Goal: Information Seeking & Learning: Learn about a topic

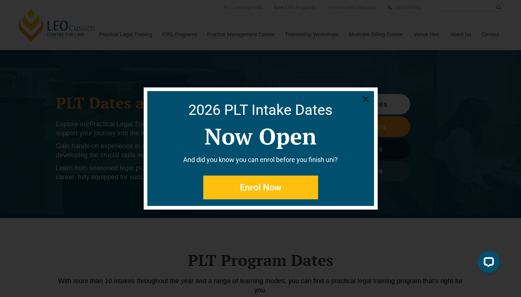
click at [365, 99] on use "Close" at bounding box center [365, 99] width 7 height 7
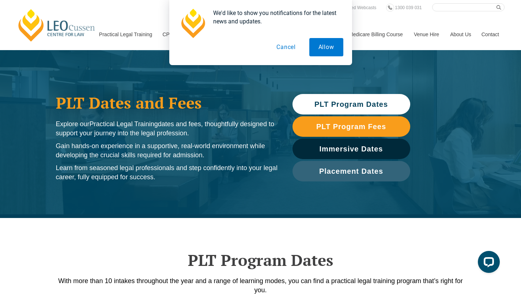
click at [288, 50] on button "Cancel" at bounding box center [286, 47] width 38 height 18
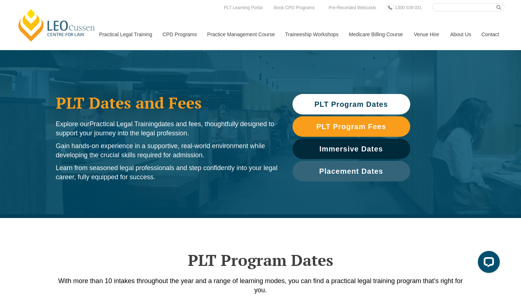
click at [373, 106] on span "PLT Program Dates" at bounding box center [352, 104] width 74 height 7
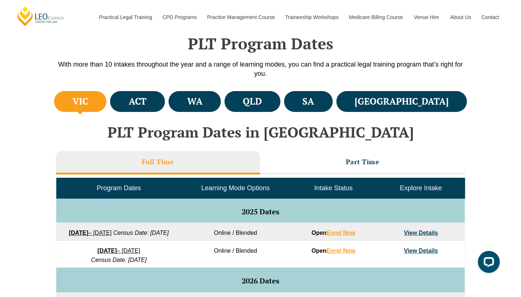
scroll to position [218, 0]
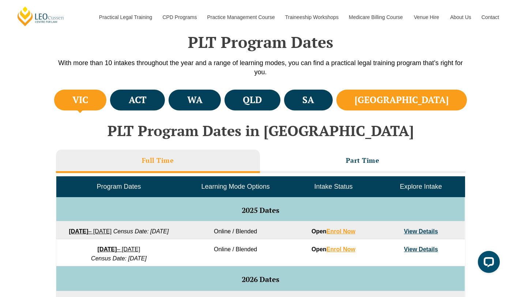
click at [414, 103] on li "[GEOGRAPHIC_DATA]" at bounding box center [402, 100] width 131 height 21
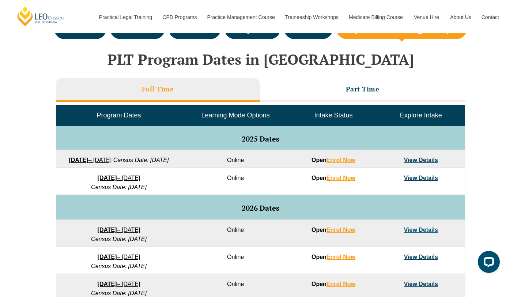
scroll to position [293, 0]
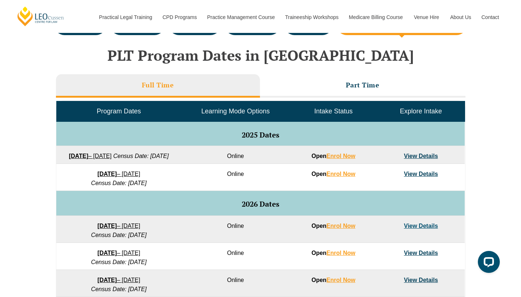
click at [413, 157] on link "View Details" at bounding box center [421, 156] width 34 height 6
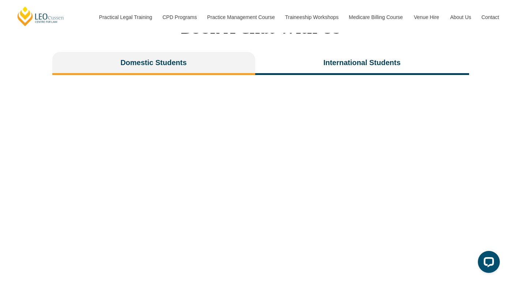
scroll to position [1483, 0]
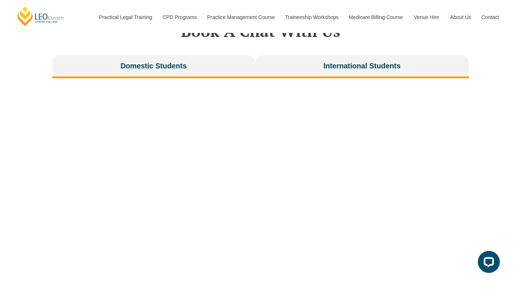
click at [344, 56] on button "International Students" at bounding box center [362, 66] width 214 height 23
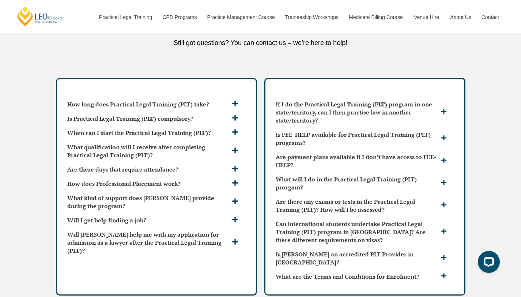
scroll to position [1921, 0]
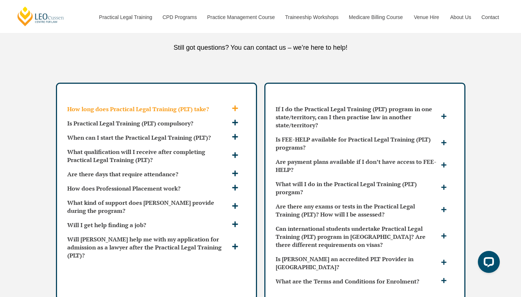
click at [234, 105] on icon at bounding box center [235, 108] width 7 height 7
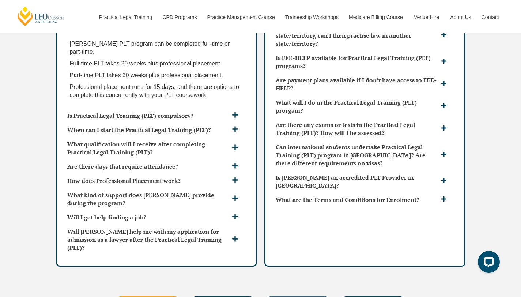
scroll to position [2003, 0]
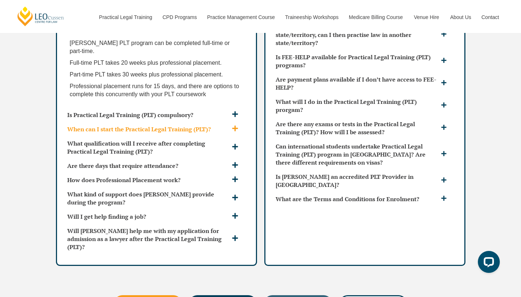
click at [234, 125] on icon at bounding box center [235, 128] width 6 height 6
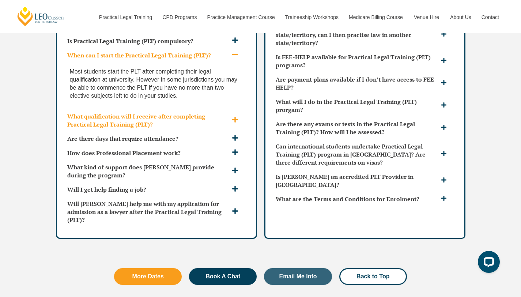
click at [236, 116] on icon at bounding box center [235, 119] width 7 height 7
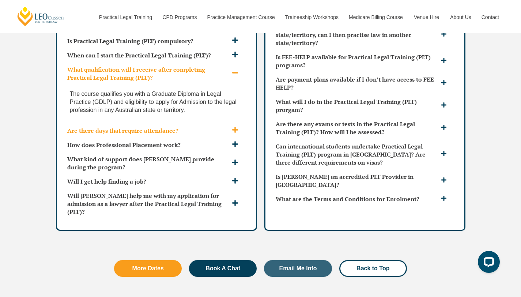
click at [237, 127] on icon at bounding box center [235, 130] width 6 height 6
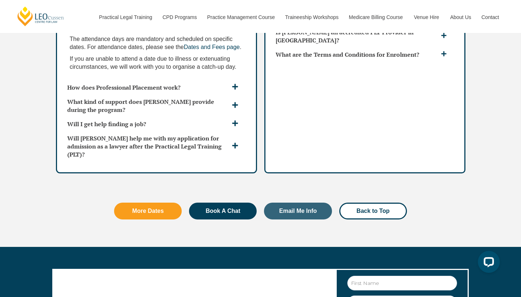
scroll to position [2149, 0]
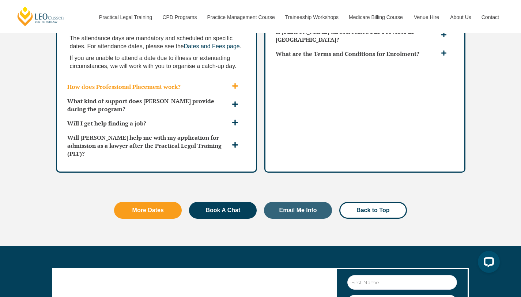
click at [236, 83] on icon at bounding box center [235, 86] width 6 height 6
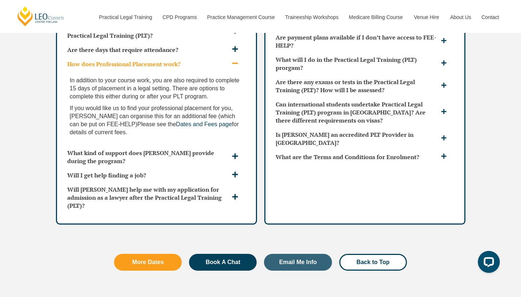
scroll to position [2046, 0]
click at [233, 171] on icon at bounding box center [235, 174] width 7 height 7
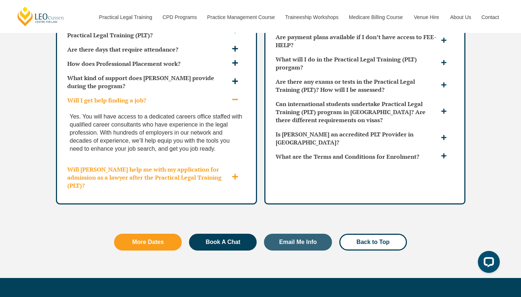
click at [237, 173] on icon at bounding box center [235, 176] width 7 height 7
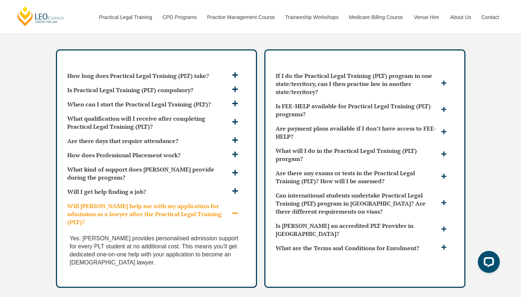
scroll to position [1960, 0]
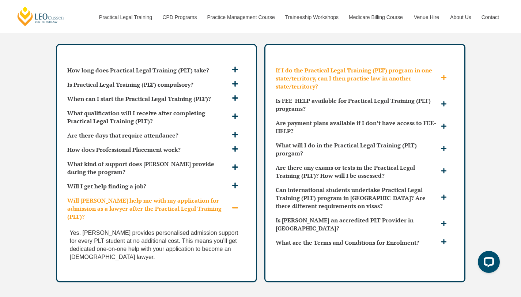
click at [445, 63] on div "If I do the Practical Legal Training (PLT) program in one state/territory, can …" at bounding box center [365, 78] width 184 height 30
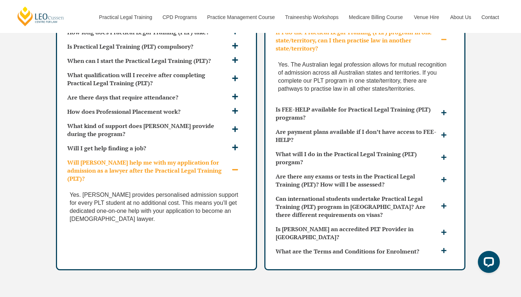
scroll to position [2000, 0]
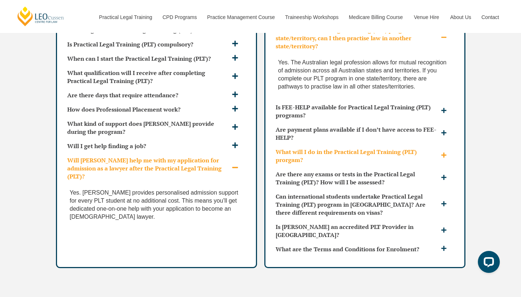
click at [450, 152] on span at bounding box center [444, 155] width 11 height 7
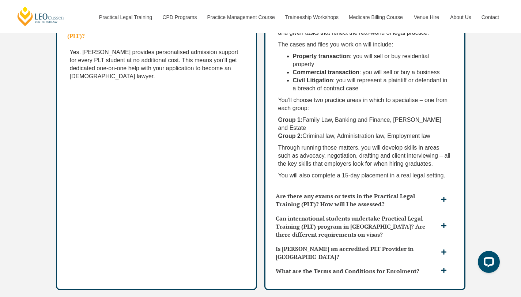
scroll to position [2150, 0]
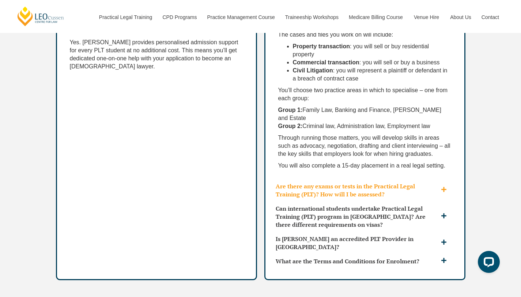
click at [442, 187] on icon at bounding box center [444, 190] width 6 height 6
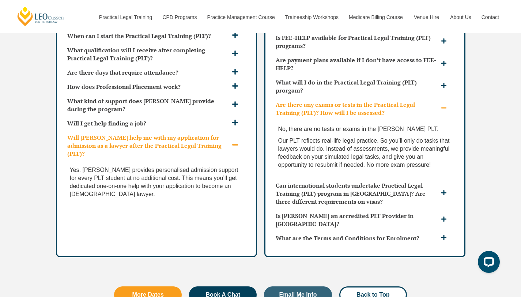
scroll to position [2024, 0]
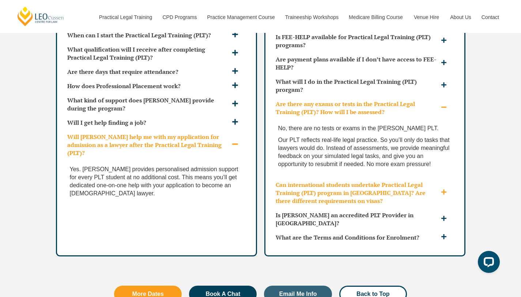
click at [448, 189] on span at bounding box center [444, 192] width 11 height 7
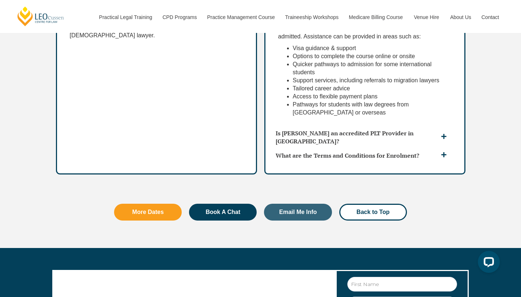
scroll to position [2197, 0]
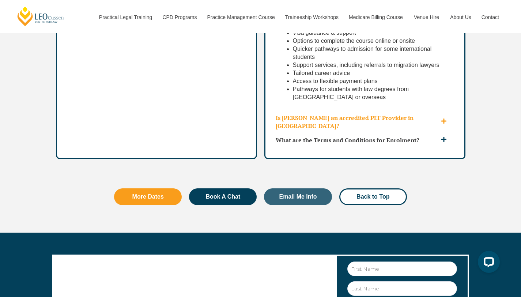
click at [445, 118] on icon at bounding box center [444, 121] width 6 height 6
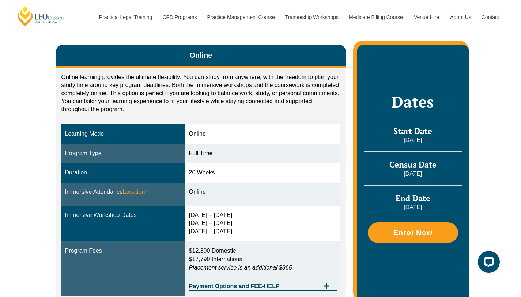
scroll to position [178, 0]
